Goal: Task Accomplishment & Management: Use online tool/utility

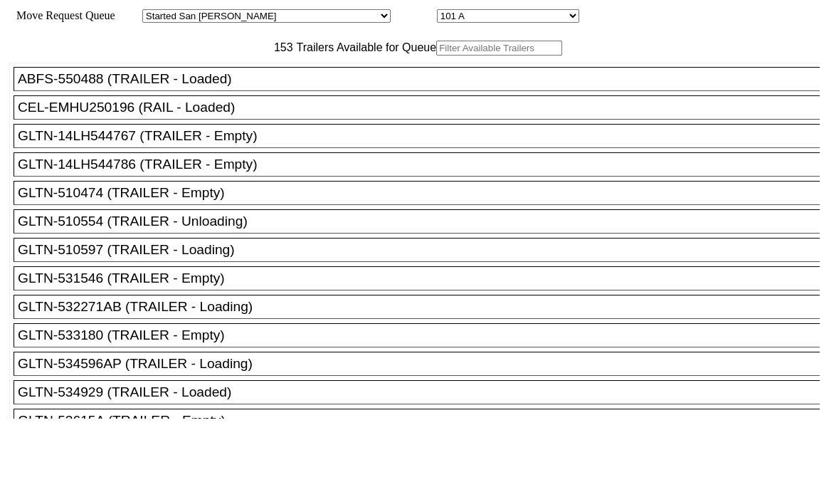
click at [248, 13] on select "Started San Pedro Lost San Pedro Appt San Pedro B4 West 100s Lot Parking B4 Shi…" at bounding box center [266, 16] width 248 height 14
click at [154, 11] on select "Started San Pedro Lost San Pedro Appt San Pedro B4 West 100s Lot Parking B4 Shi…" at bounding box center [266, 16] width 248 height 14
click at [250, 14] on select "Started San Pedro Lost San Pedro Appt San Pedro B4 West 100s Lot Parking B4 Shi…" at bounding box center [266, 16] width 248 height 14
select select "526"
click at [154, 11] on select "Started San Pedro Lost San Pedro Appt San Pedro B4 West 100s Lot Parking B4 Shi…" at bounding box center [266, 16] width 248 height 14
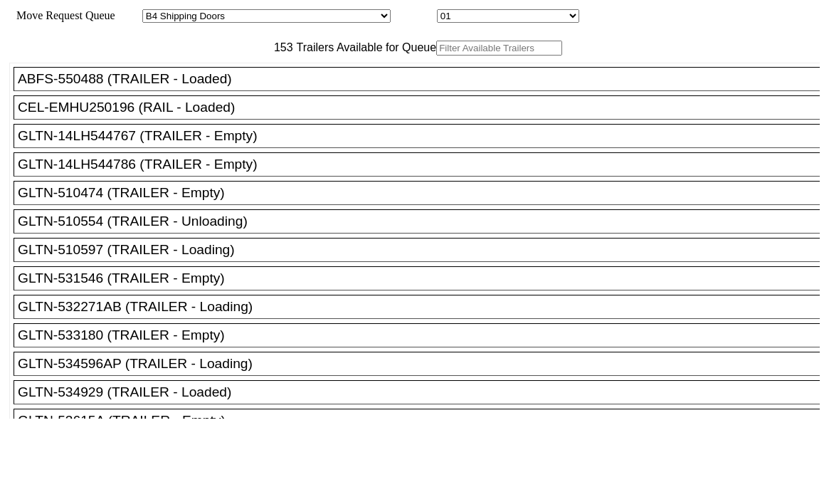
click at [437, 18] on select "01 02 03 04 05 06 07 08 09 10 11 12 13 14 15 16 17 18 19 20 21 22 23 24 25 26 2…" at bounding box center [508, 16] width 142 height 14
select select "8024"
click at [437, 11] on select "01 02 03 04 05 06 07 08 09 10 11 12 13 14 15 16 17 18 19 20 21 22 23 24 25 26 2…" at bounding box center [508, 16] width 142 height 14
click at [436, 56] on input "text" at bounding box center [499, 48] width 126 height 15
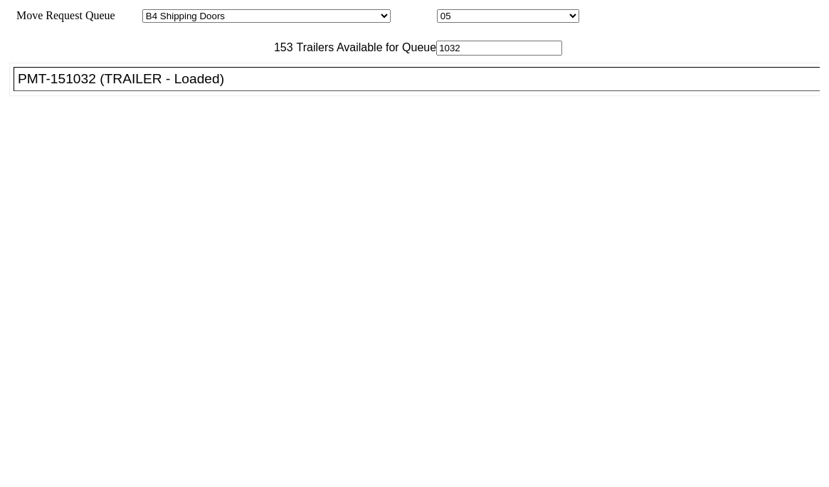
type input "1032"
click at [236, 87] on div "PMT-151032 (TRAILER - Loaded)" at bounding box center [423, 79] width 811 height 16
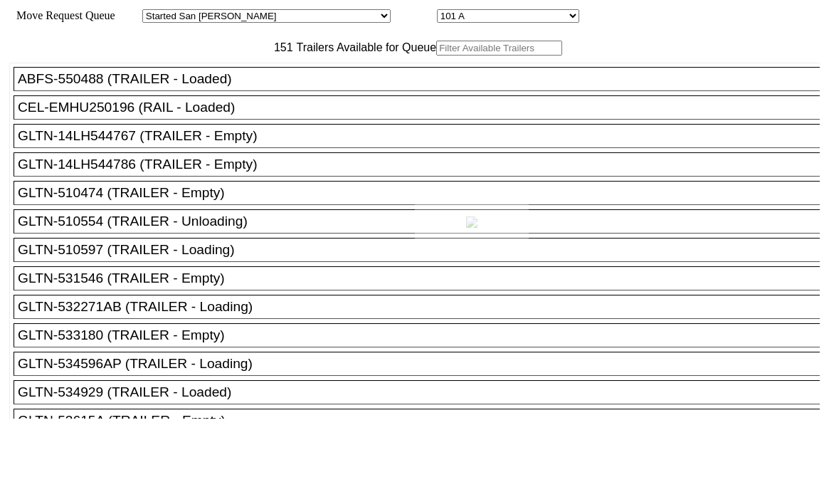
click at [702, 473] on div at bounding box center [414, 243] width 829 height 487
click at [275, 16] on select "Started San Pedro Lost San Pedro Appt San Pedro B4 West 100s Lot Parking B4 Shi…" at bounding box center [266, 16] width 248 height 14
select select "526"
click at [154, 11] on select "Started San Pedro Lost San Pedro Appt San Pedro B4 West 100s Lot Parking B4 Shi…" at bounding box center [266, 16] width 248 height 14
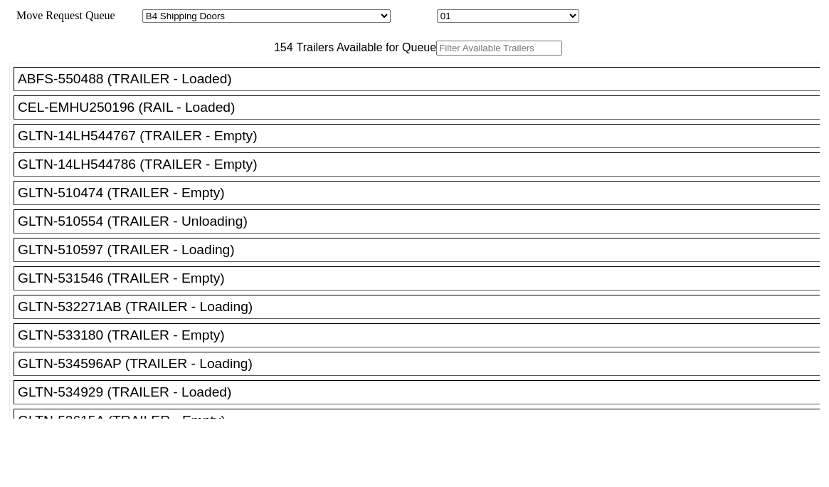
click at [437, 15] on select "01 02 03 04 05 06 07 08 09 10 11 12 13 14 15 16 17 18 19 20 21 22 23 24 25 26 2…" at bounding box center [508, 16] width 142 height 14
select select "8024"
click at [437, 11] on select "01 02 03 04 05 06 07 08 09 10 11 12 13 14 15 16 17 18 19 20 21 22 23 24 25 26 2…" at bounding box center [508, 16] width 142 height 14
click at [436, 56] on input "text" at bounding box center [499, 48] width 126 height 15
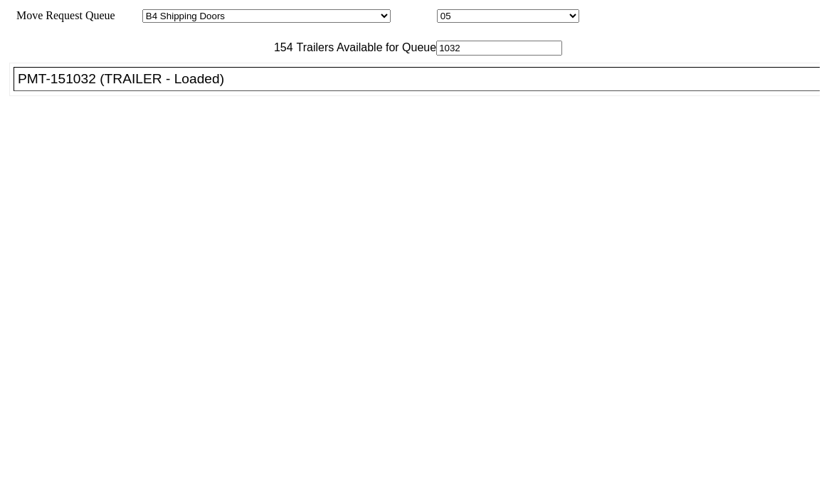
type input "1032"
click at [237, 87] on div "PMT-151032 (TRAILER - Loaded)" at bounding box center [423, 79] width 811 height 16
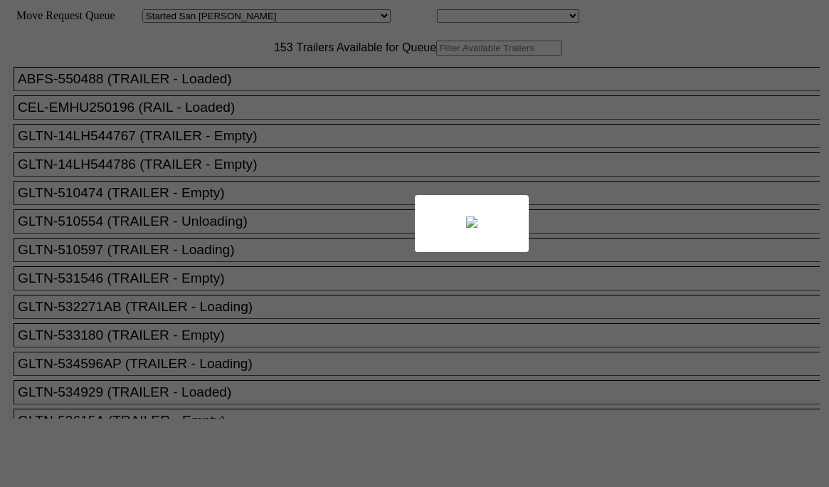
click at [707, 473] on div at bounding box center [414, 243] width 829 height 487
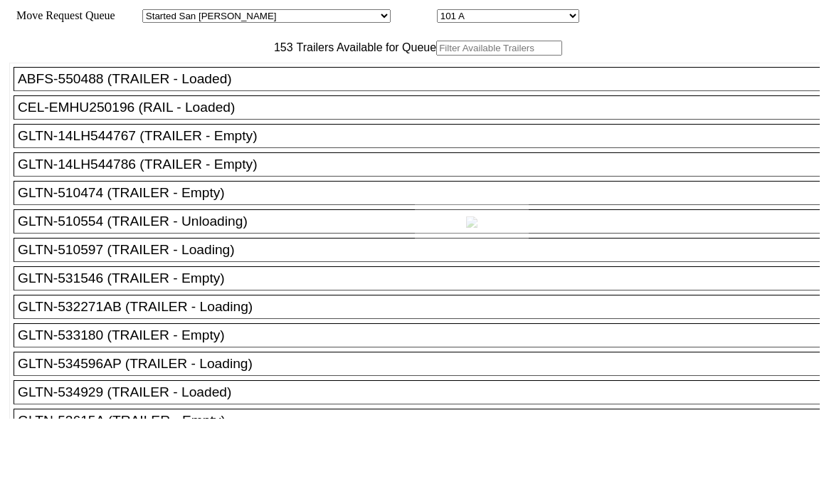
click at [707, 471] on body "Move Request Queue Area Started [GEOGRAPHIC_DATA][PERSON_NAME][PERSON_NAME] [GE…" at bounding box center [415, 240] width 818 height 469
